Goal: Share content: Share content

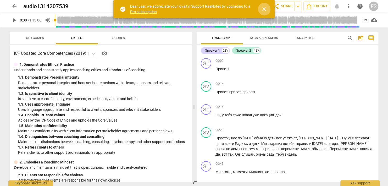
click at [186, 10] on span "close" at bounding box center [264, 9] width 6 height 6
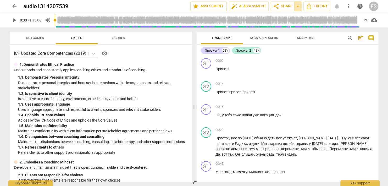
click at [186, 7] on span "arrow_drop_down" at bounding box center [298, 6] width 6 height 6
click at [186, 7] on span "share Share" at bounding box center [282, 6] width 19 height 6
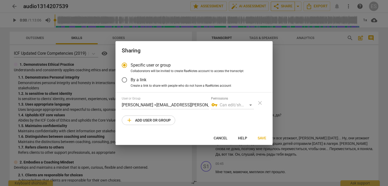
radio input "false"
click at [125, 80] on input "By a link" at bounding box center [124, 80] width 13 height 13
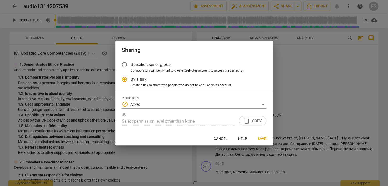
click at [186, 121] on div "URL Select permission level other than None content_copy Copy" at bounding box center [194, 119] width 144 height 13
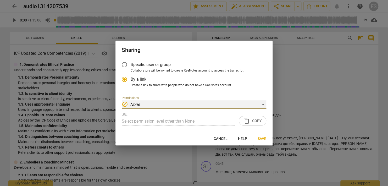
click at [186, 104] on div "block None" at bounding box center [194, 104] width 144 height 8
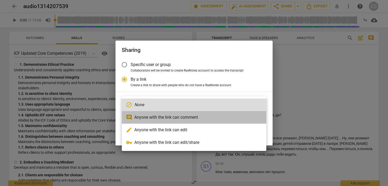
click at [186, 116] on li "comment Anyone with the link can comment" at bounding box center [194, 117] width 144 height 13
radio input "false"
type input "[URL][DOMAIN_NAME]"
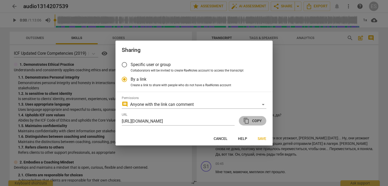
click at [186, 120] on span "content_copy Copy" at bounding box center [252, 120] width 19 height 6
click at [186, 139] on span "Save" at bounding box center [261, 138] width 9 height 5
